Goal: Information Seeking & Learning: Learn about a topic

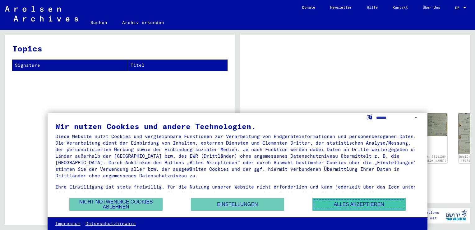
click at [360, 205] on button "Alles akzeptieren" at bounding box center [359, 203] width 93 height 13
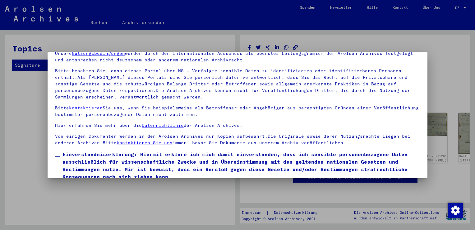
scroll to position [54, 0]
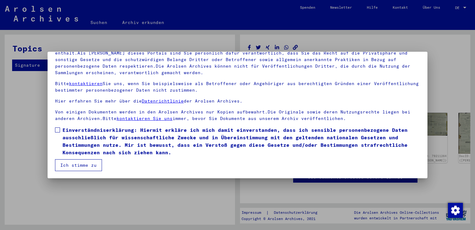
click at [90, 164] on button "Ich stimme zu" at bounding box center [78, 165] width 47 height 12
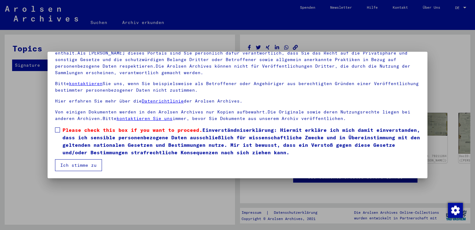
click at [60, 130] on span at bounding box center [57, 129] width 5 height 5
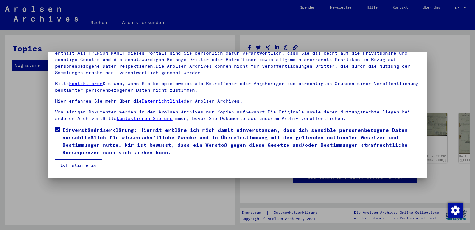
click at [89, 171] on mat-dialog-container "Herzlich Willkommen im Online-Archiv der Arolsen Archives. Unsere Nutzungsbedin…" at bounding box center [238, 115] width 380 height 126
click at [86, 166] on button "Ich stimme zu" at bounding box center [78, 165] width 47 height 12
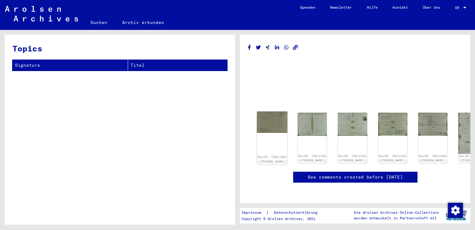
click at [271, 120] on img at bounding box center [272, 121] width 30 height 21
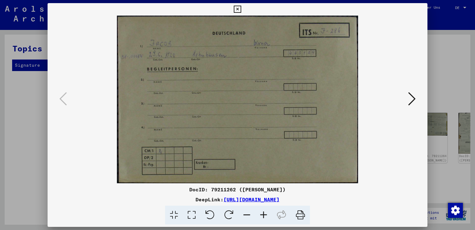
click at [415, 99] on icon at bounding box center [411, 98] width 7 height 15
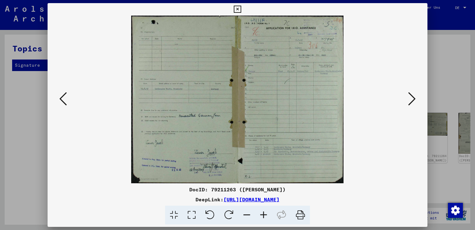
click at [414, 96] on icon at bounding box center [411, 98] width 7 height 15
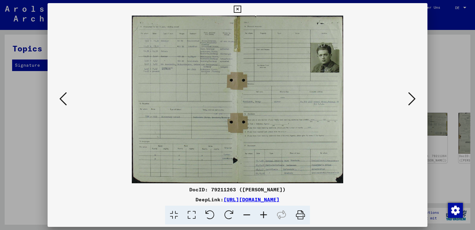
click at [230, 101] on img at bounding box center [238, 99] width 338 height 167
click at [413, 98] on icon at bounding box center [411, 98] width 7 height 15
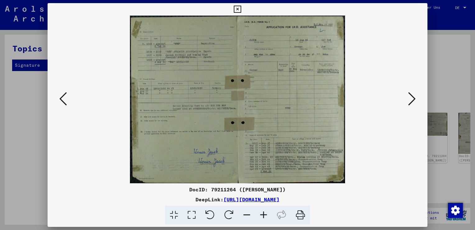
click at [413, 98] on icon at bounding box center [411, 98] width 7 height 15
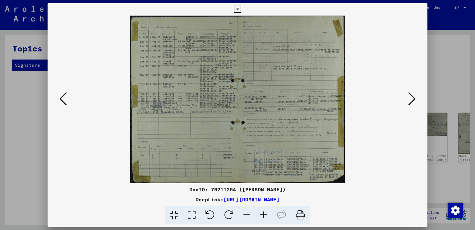
click at [413, 98] on icon at bounding box center [411, 98] width 7 height 15
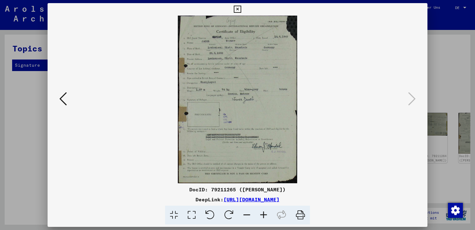
click at [454, 90] on div at bounding box center [237, 115] width 475 height 230
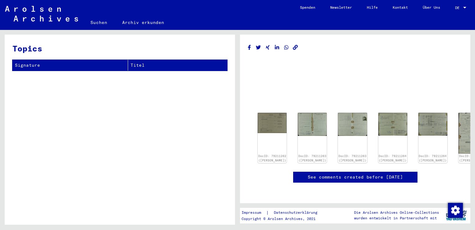
scroll to position [124, 0]
